Goal: Information Seeking & Learning: Learn about a topic

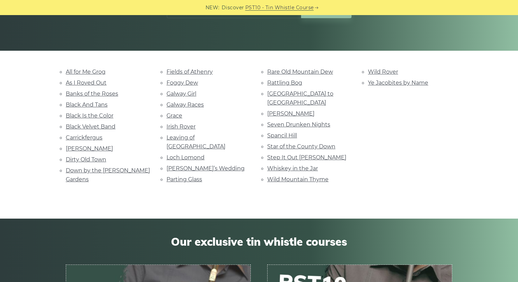
scroll to position [127, 0]
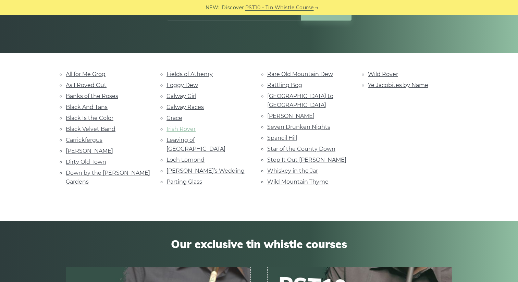
click at [171, 127] on link "Irish Rover" at bounding box center [180, 129] width 29 height 7
click at [287, 167] on link "Whiskey in the Jar" at bounding box center [292, 170] width 51 height 7
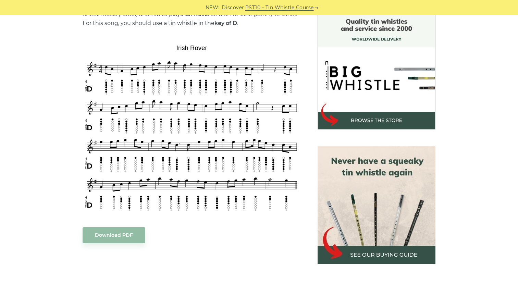
scroll to position [185, 0]
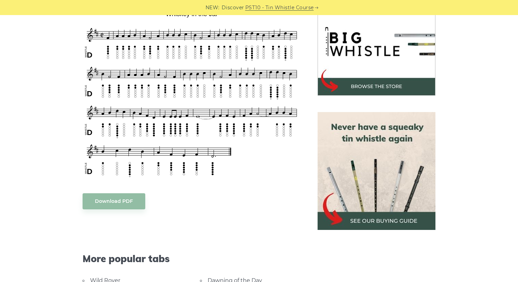
scroll to position [217, 0]
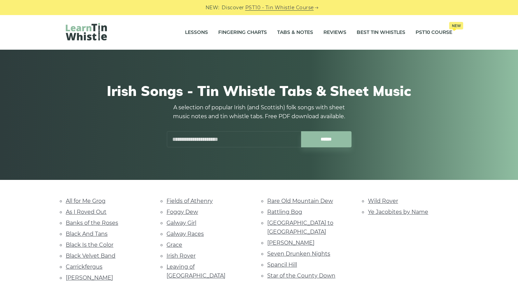
scroll to position [127, 0]
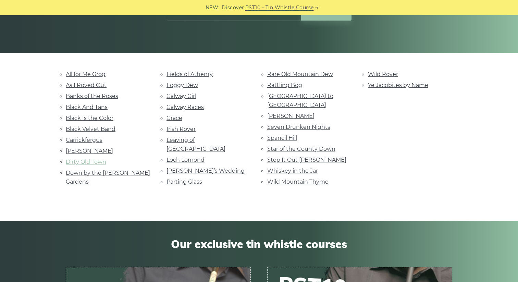
click at [98, 159] on link "Dirty Old Town" at bounding box center [86, 162] width 40 height 7
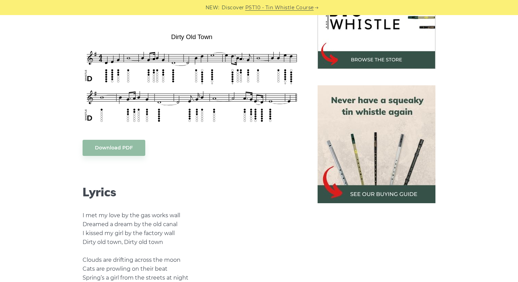
scroll to position [252, 0]
